Goal: Find specific page/section: Find specific page/section

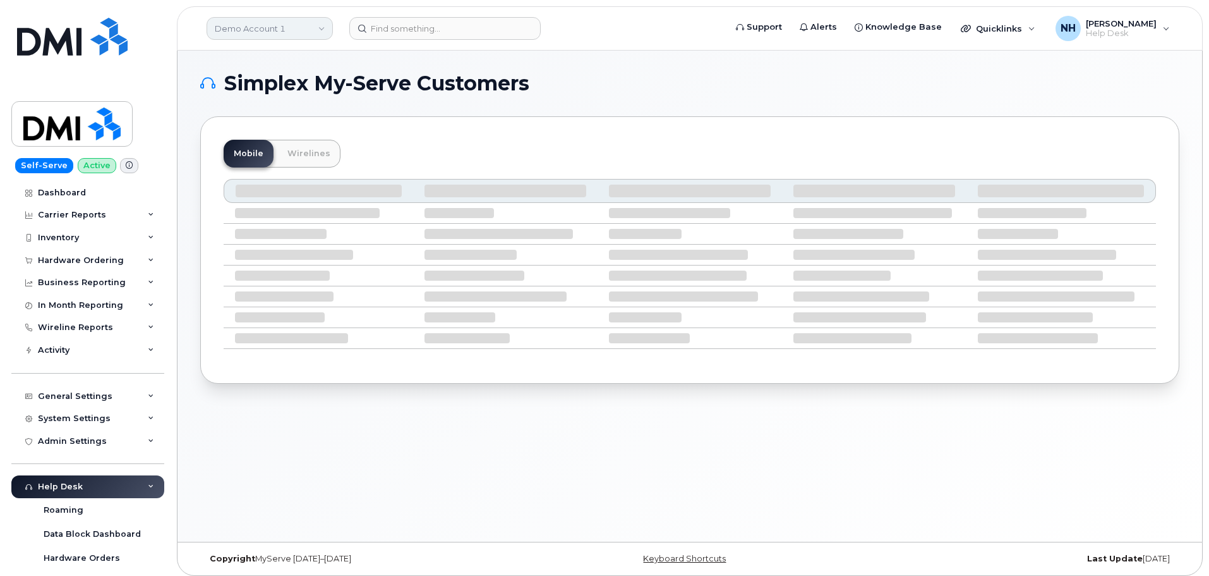
click at [319, 35] on link "Demo Account 1" at bounding box center [270, 28] width 126 height 23
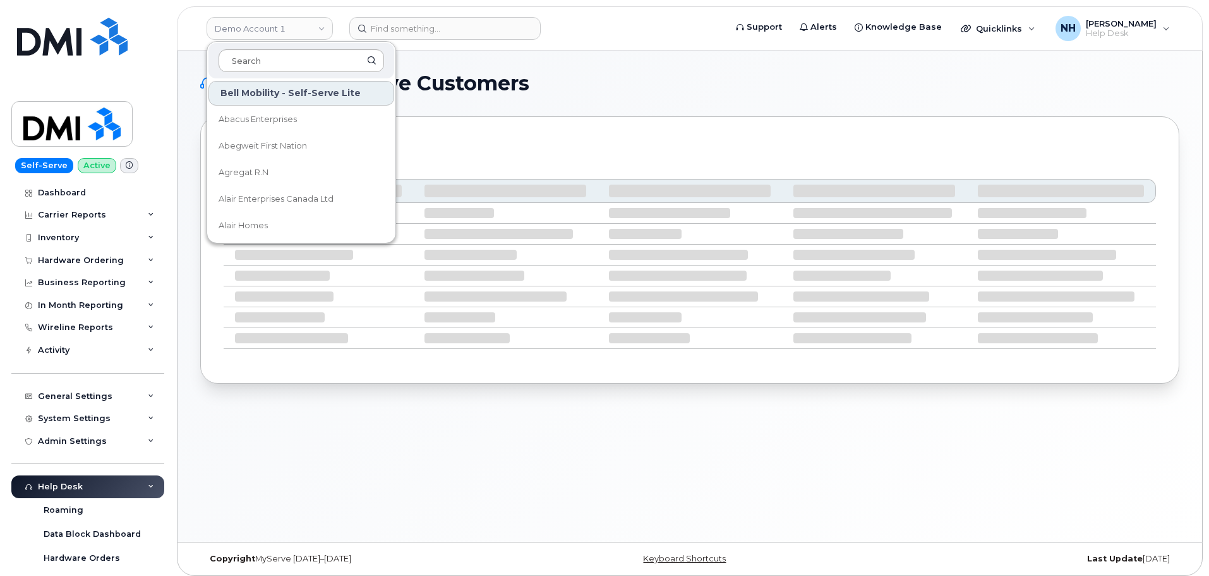
click at [280, 60] on input at bounding box center [302, 60] width 166 height 23
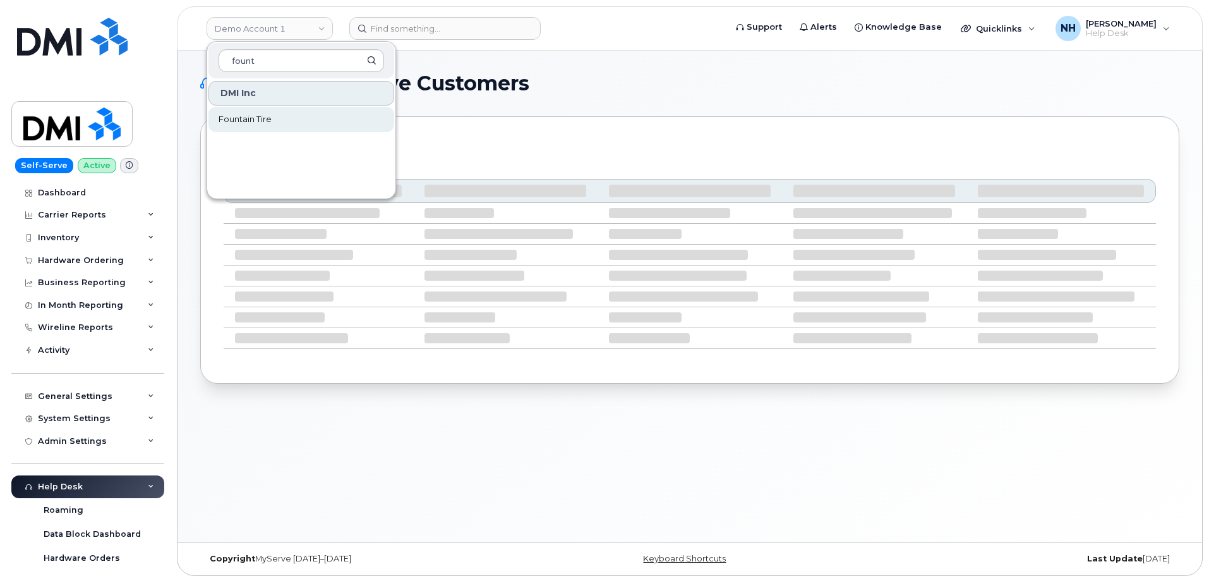
type input "fount"
click at [231, 117] on span "Fountain Tire" at bounding box center [245, 119] width 53 height 13
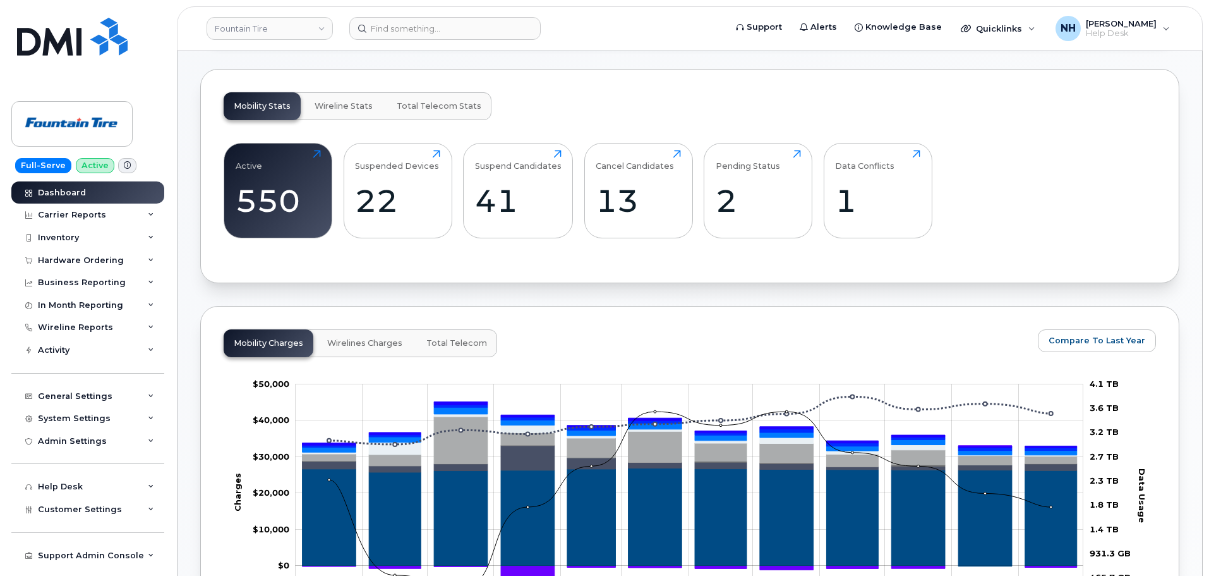
scroll to position [435, 0]
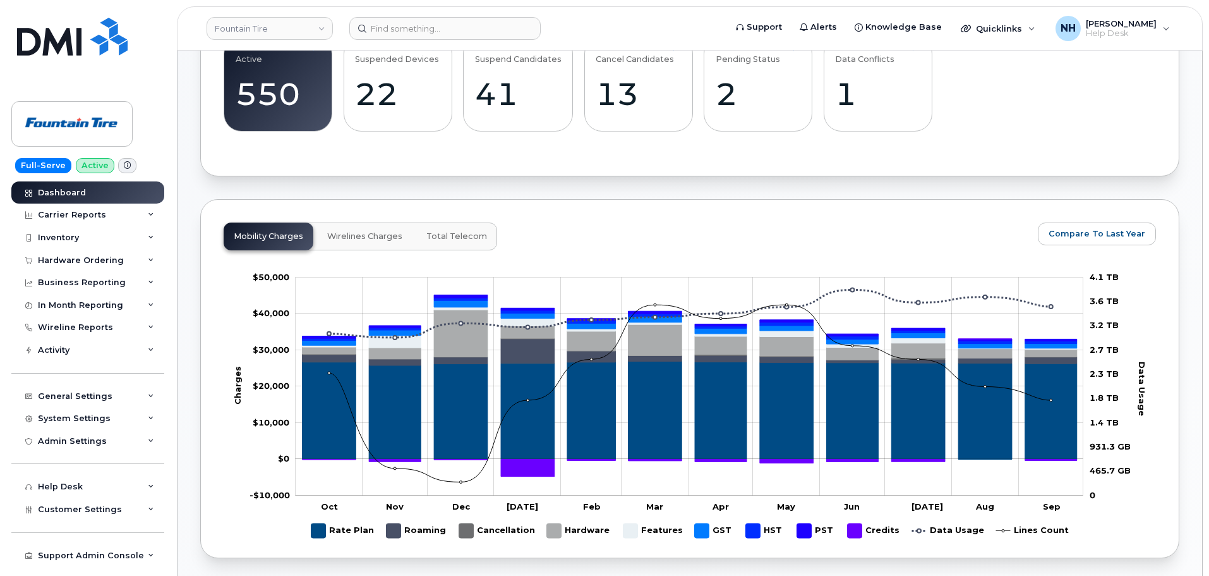
click at [378, 238] on span "Wirelines Charges" at bounding box center [364, 236] width 75 height 10
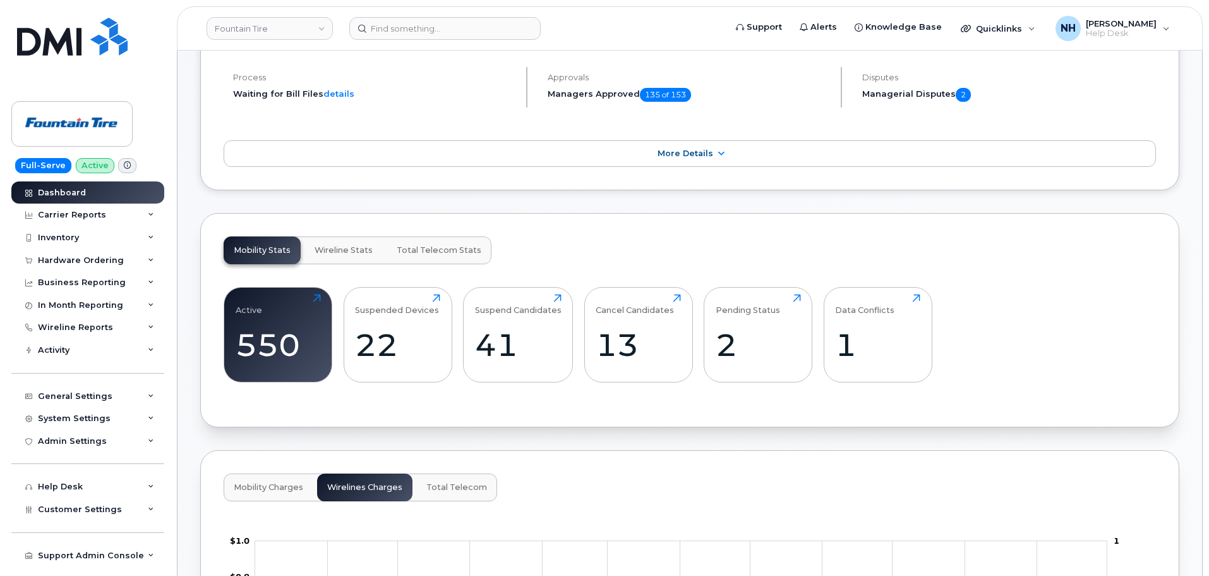
scroll to position [181, 0]
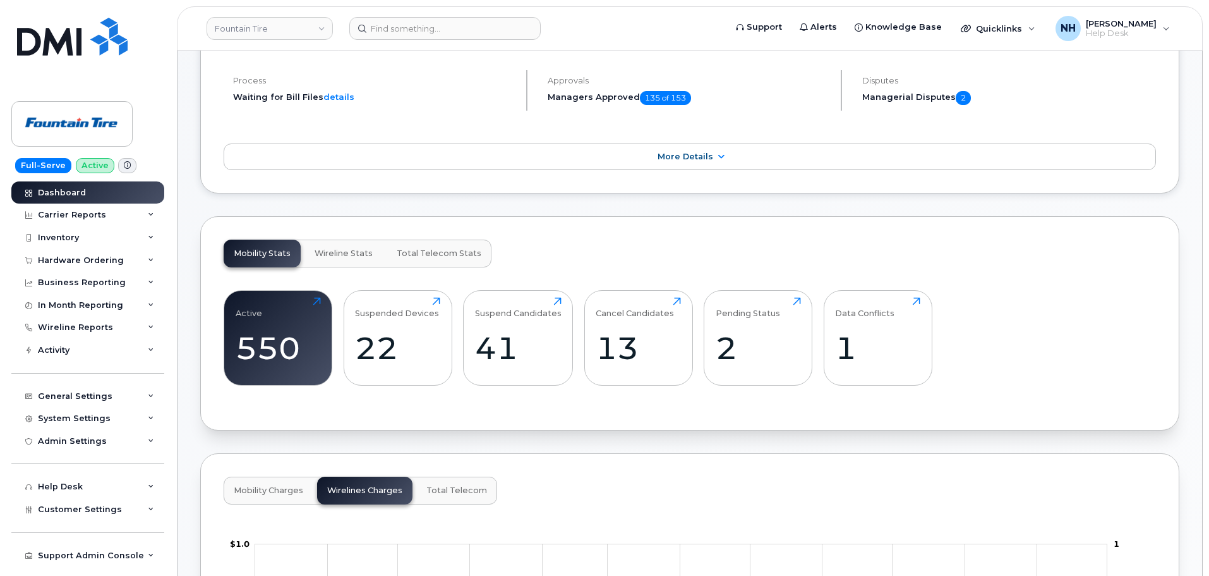
click at [263, 495] on button "Mobility Charges" at bounding box center [269, 490] width 90 height 28
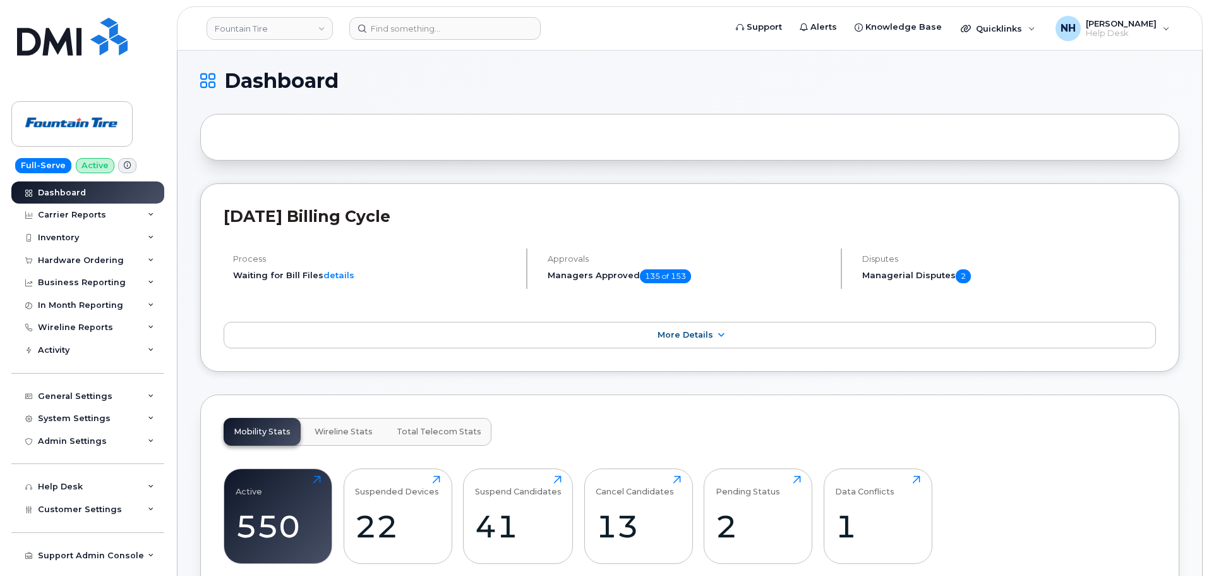
scroll to position [0, 0]
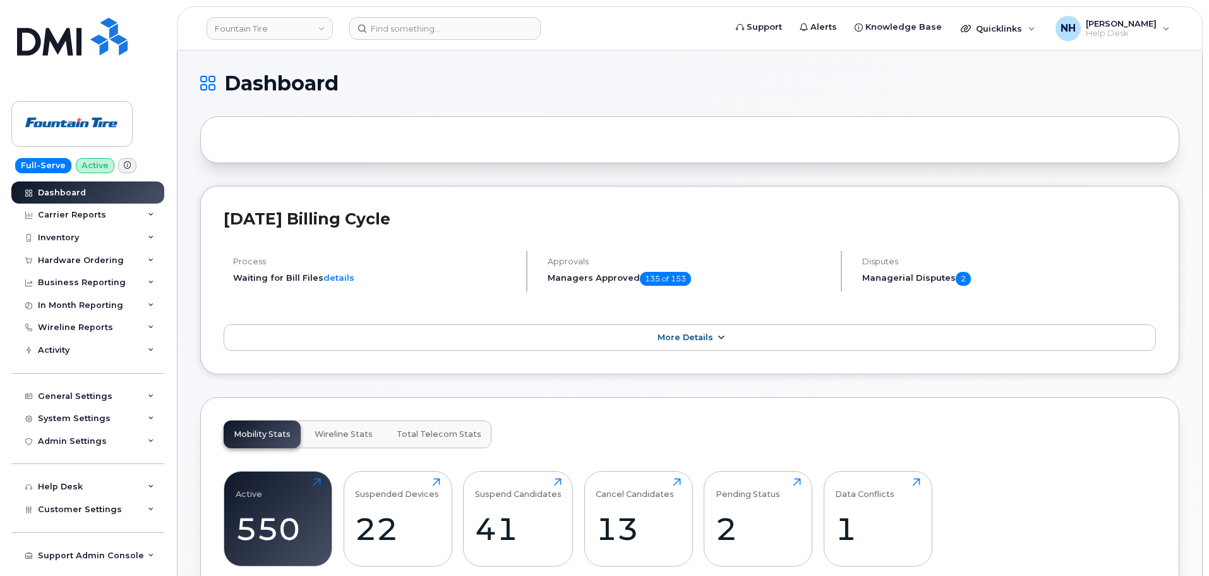
click at [716, 336] on icon at bounding box center [721, 338] width 10 height 8
